Goal: Find specific page/section: Find specific page/section

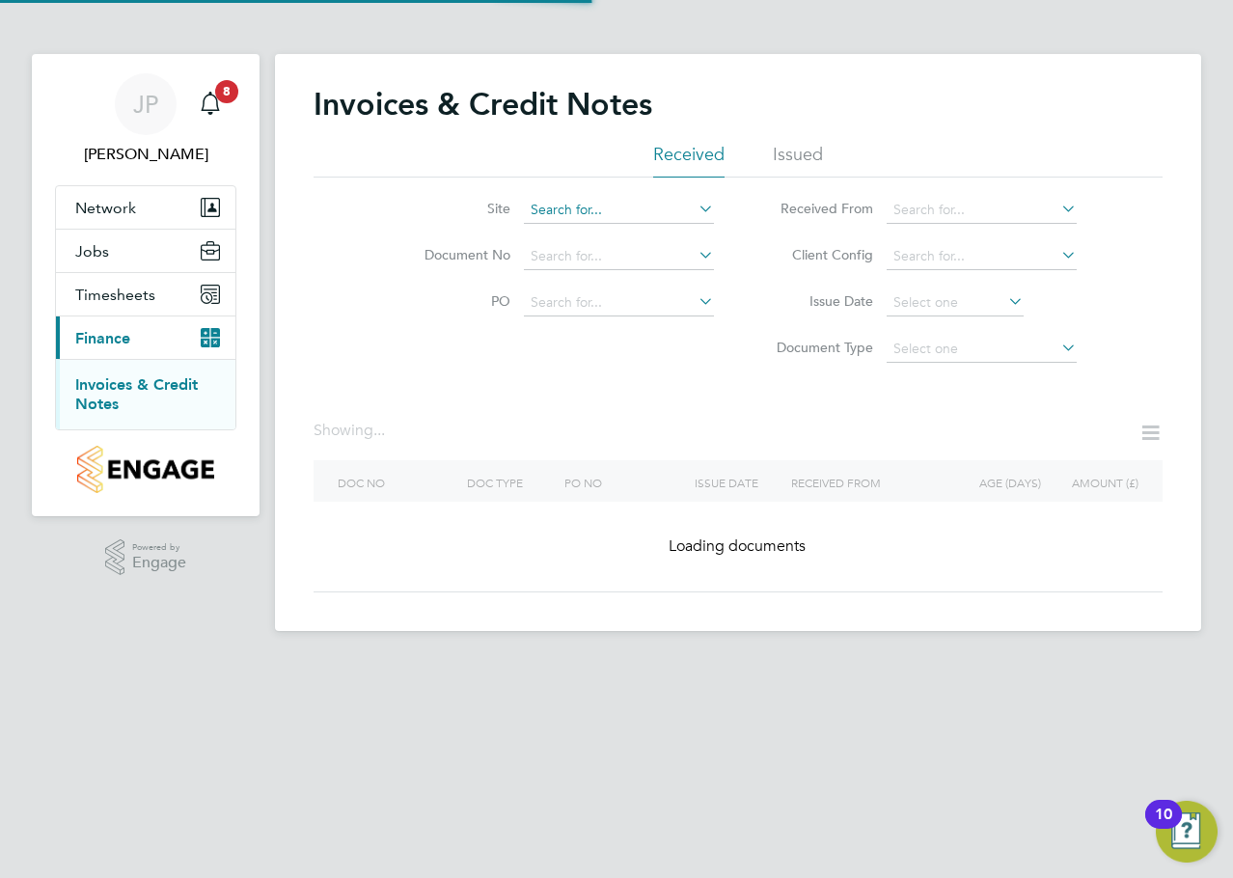
click at [574, 214] on input at bounding box center [619, 210] width 190 height 27
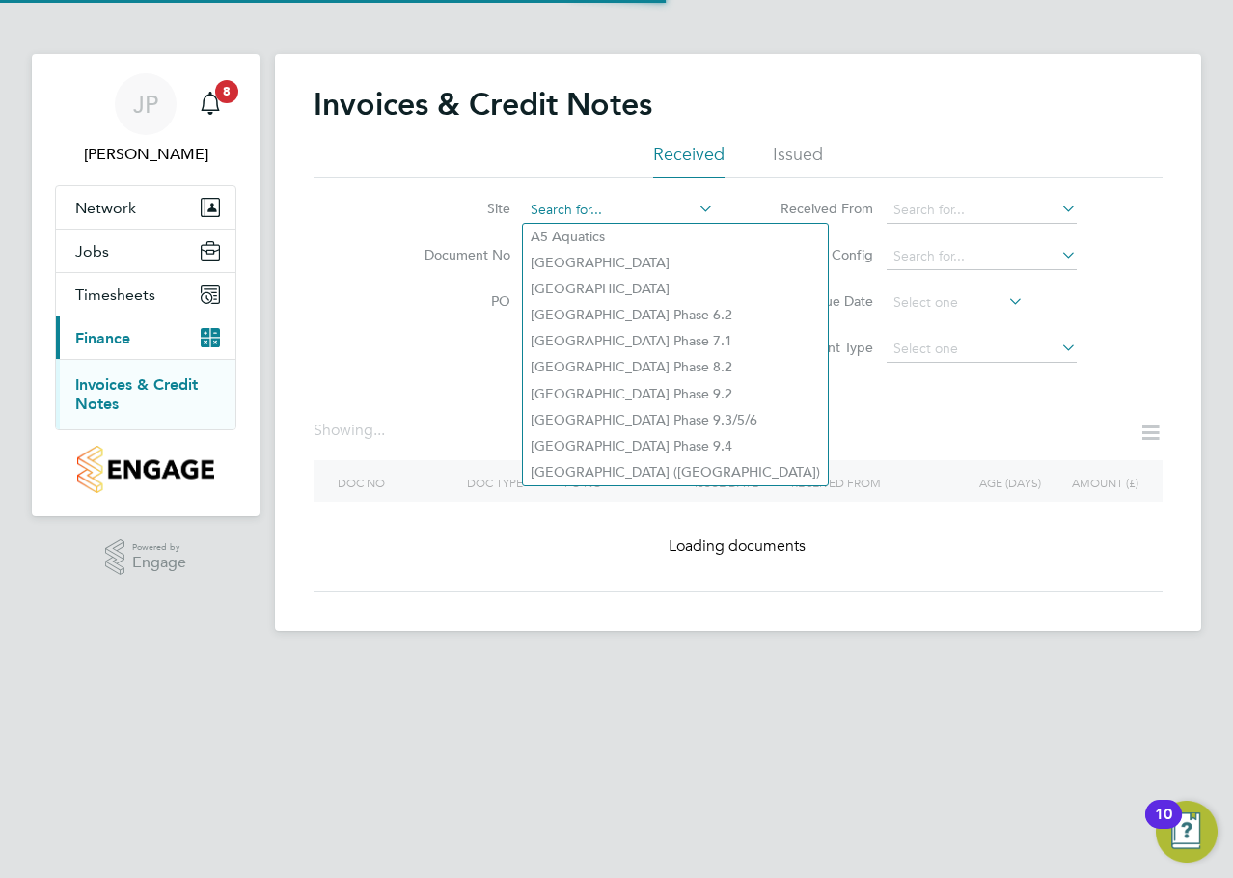
type input "v"
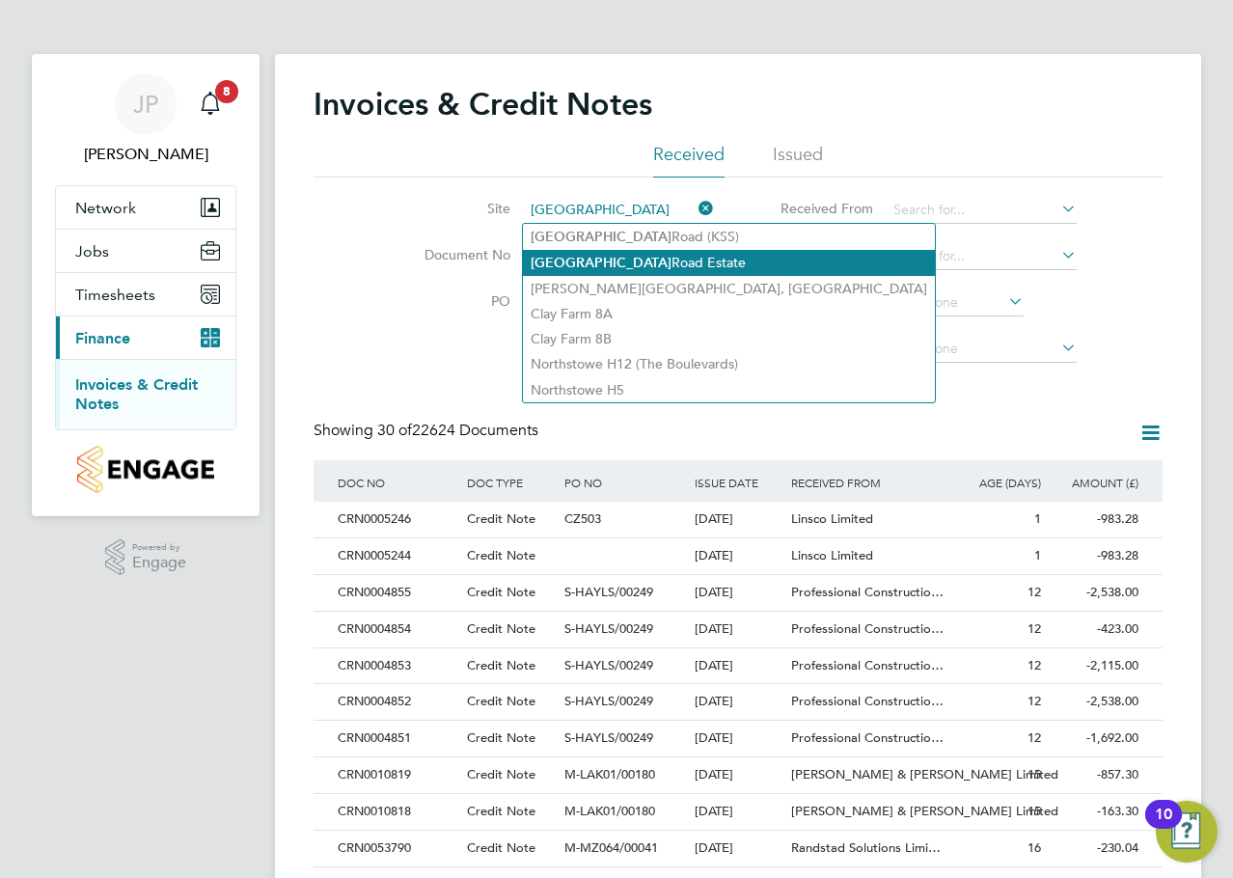
click at [612, 262] on li "[GEOGRAPHIC_DATA]" at bounding box center [729, 263] width 412 height 26
type input "[GEOGRAPHIC_DATA]"
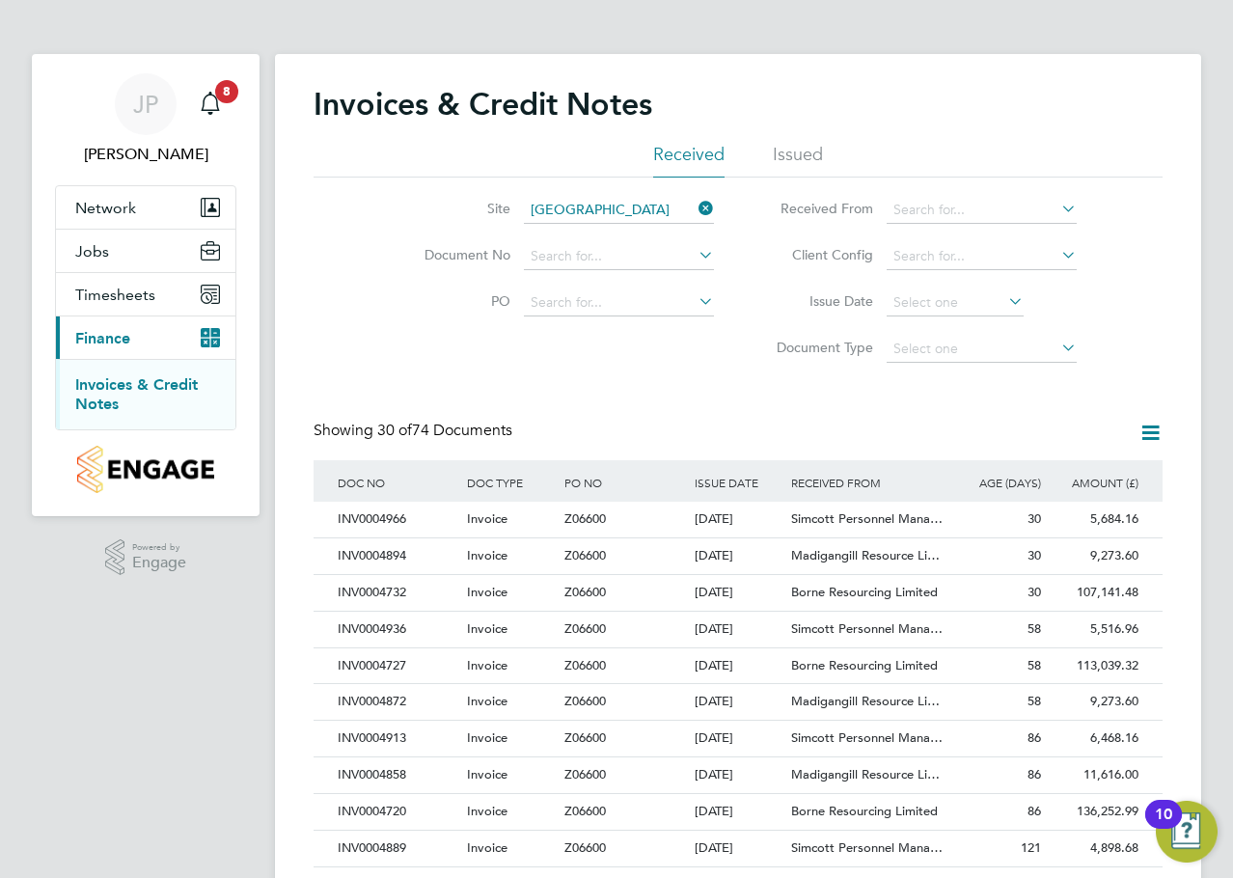
click at [400, 238] on li "Document No" at bounding box center [556, 257] width 363 height 46
